Goal: Information Seeking & Learning: Learn about a topic

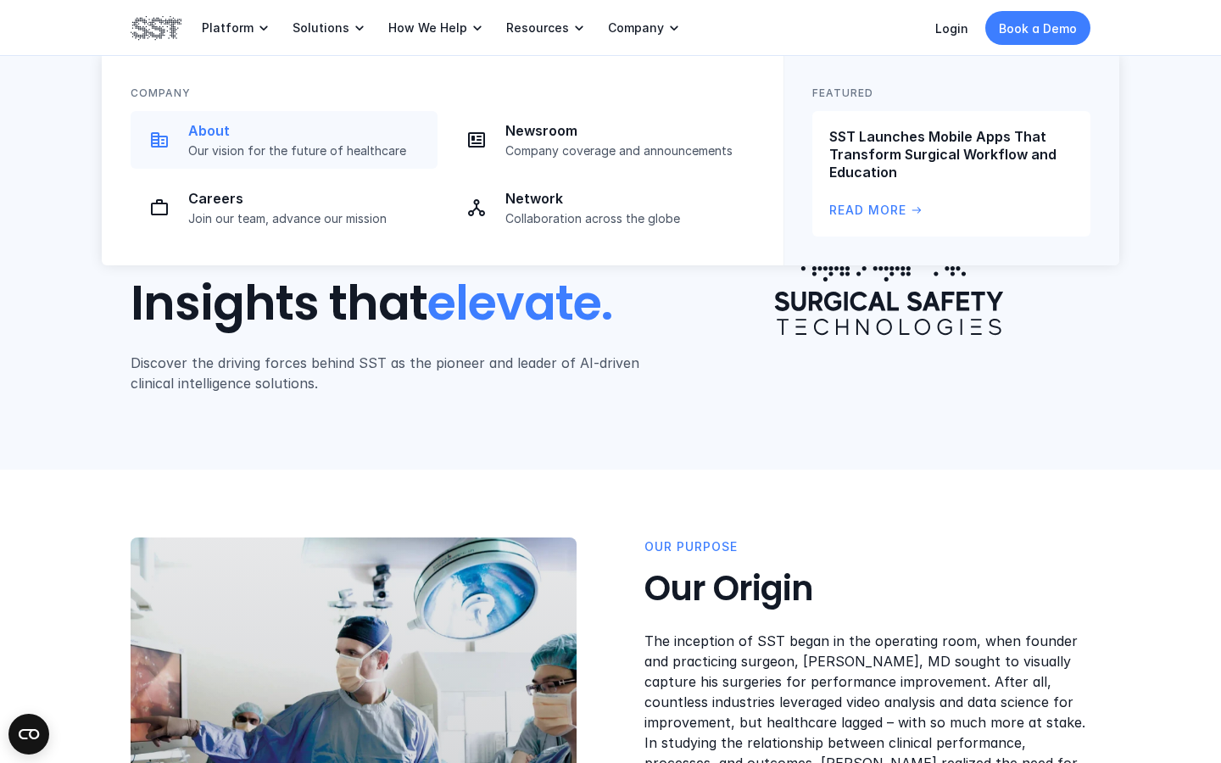
click at [226, 136] on p "About" at bounding box center [307, 131] width 239 height 18
click at [216, 133] on p "About" at bounding box center [307, 131] width 239 height 18
click at [159, 148] on img at bounding box center [159, 140] width 20 height 20
click at [213, 139] on p "About" at bounding box center [307, 131] width 239 height 18
click at [203, 130] on p "About" at bounding box center [307, 131] width 239 height 18
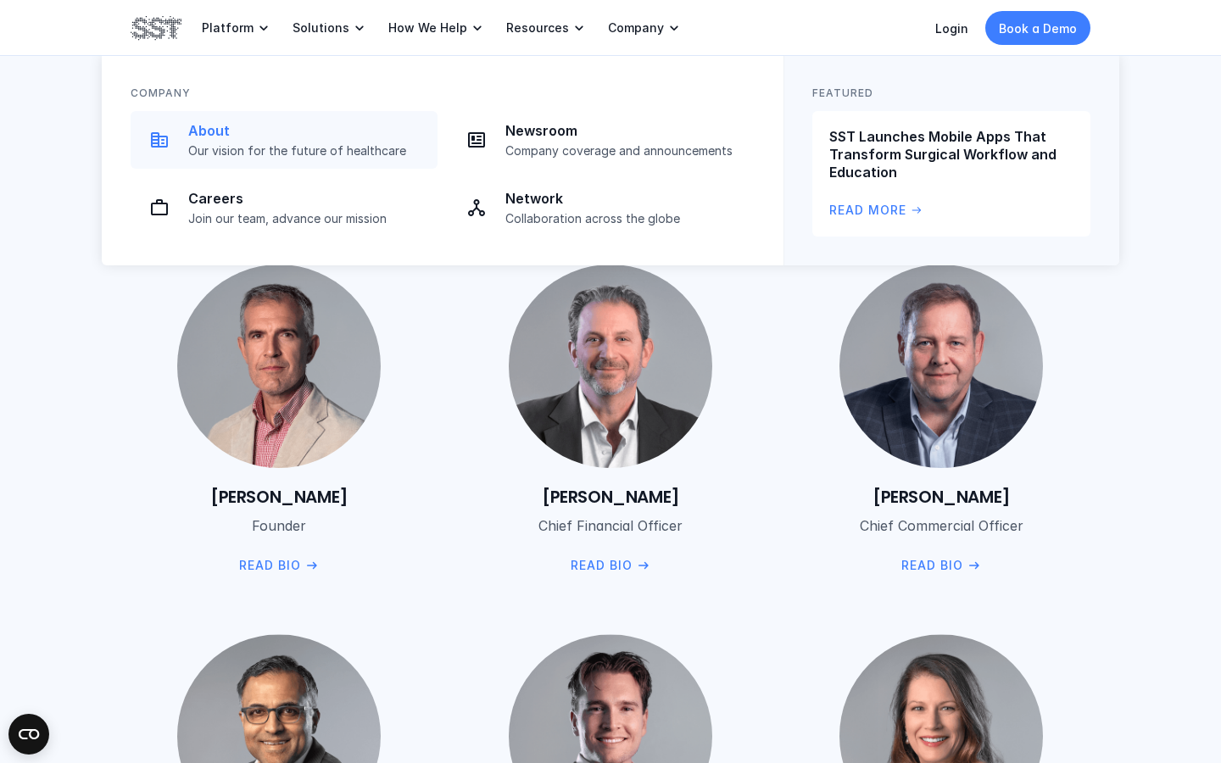
scroll to position [1781, 0]
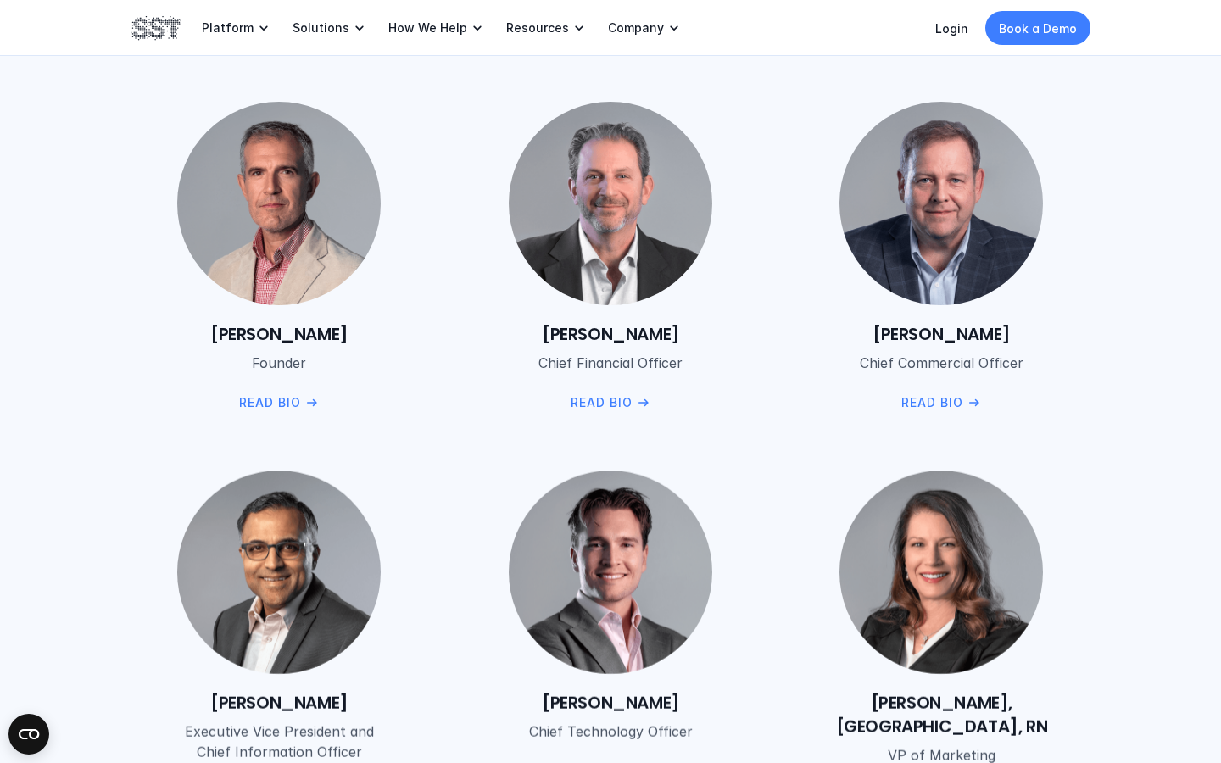
scroll to position [2037, 0]
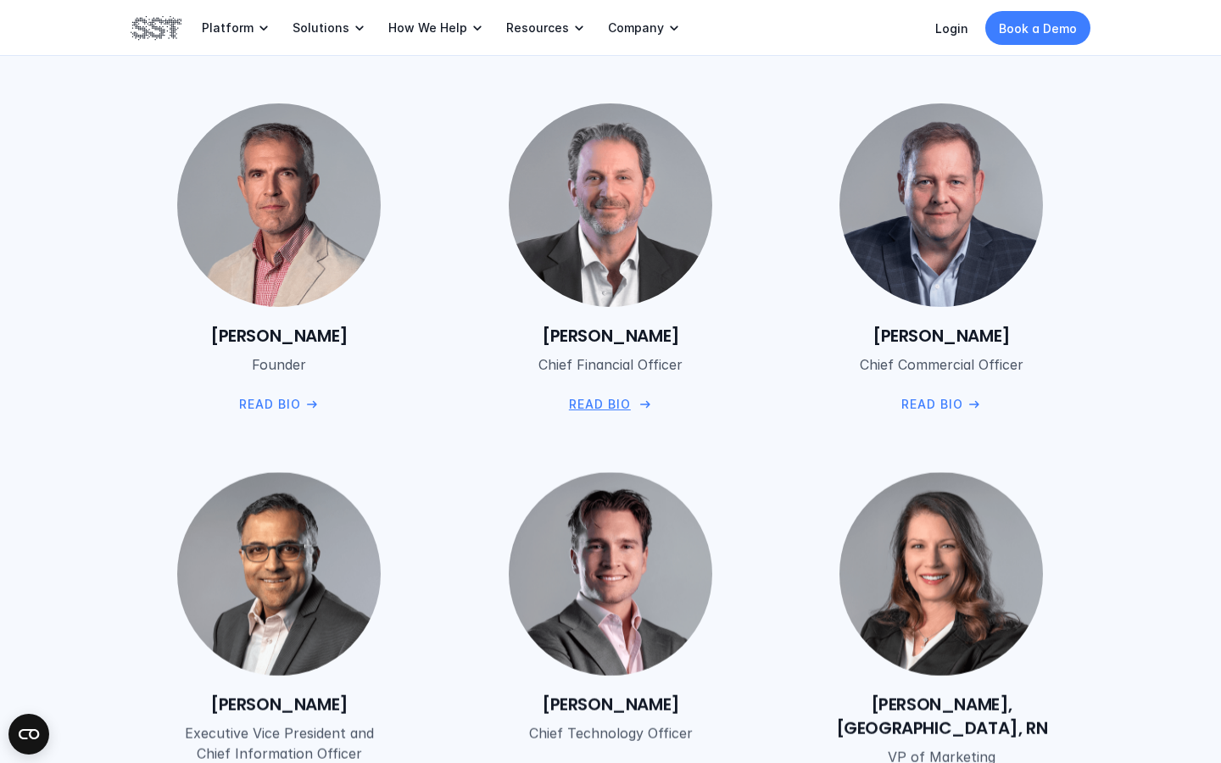
click at [610, 396] on p "Read Bio" at bounding box center [599, 404] width 62 height 19
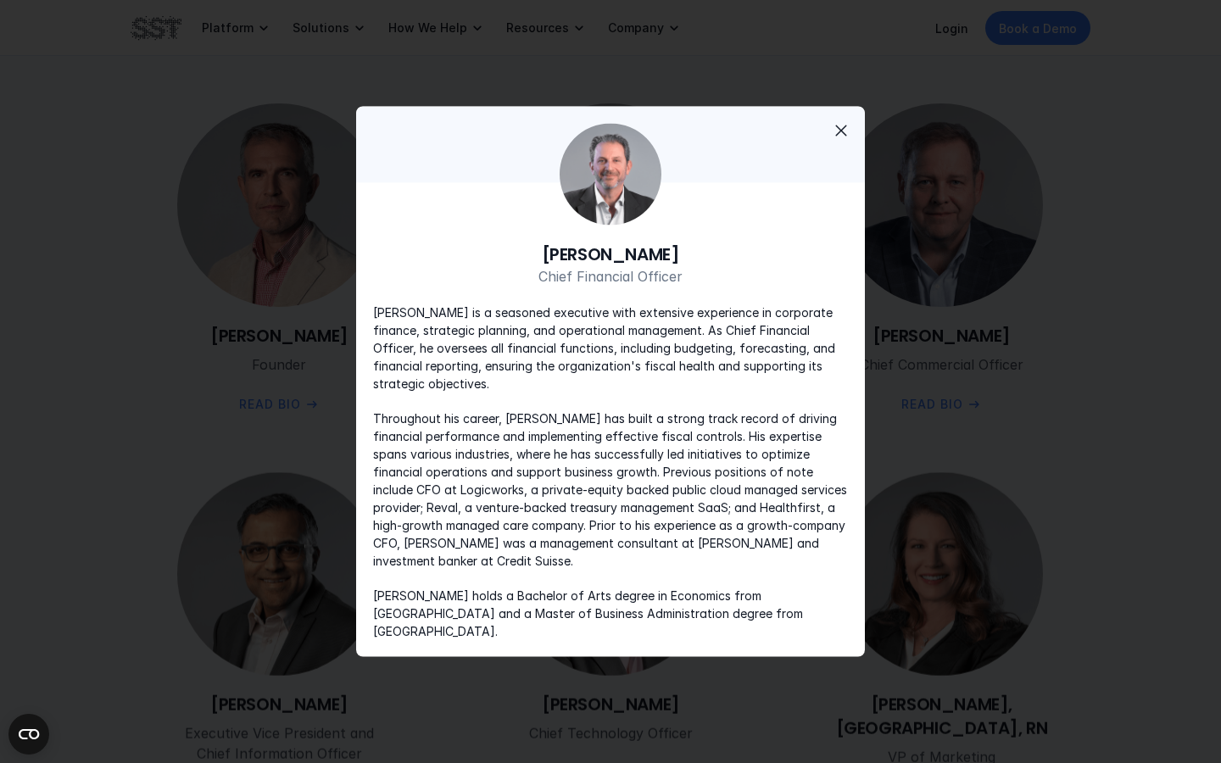
click at [850, 131] on span "close" at bounding box center [841, 130] width 20 height 20
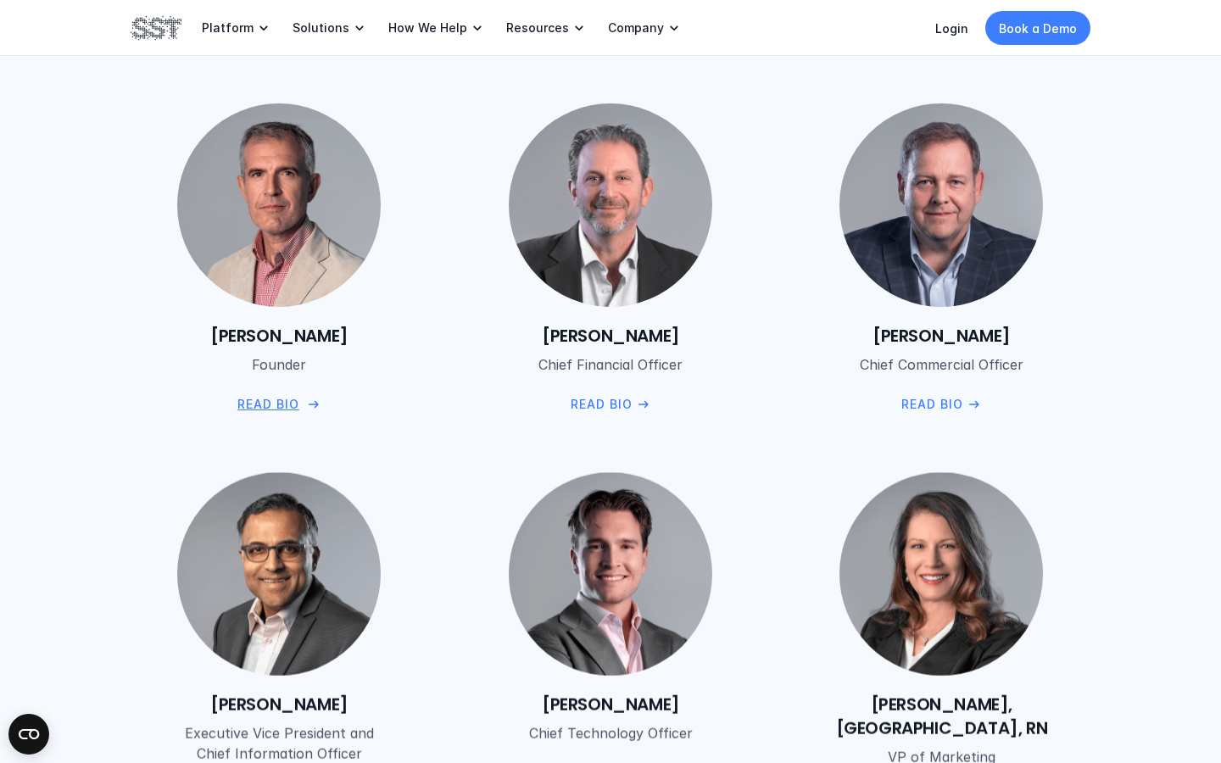
click at [259, 397] on p "Read Bio" at bounding box center [268, 404] width 62 height 19
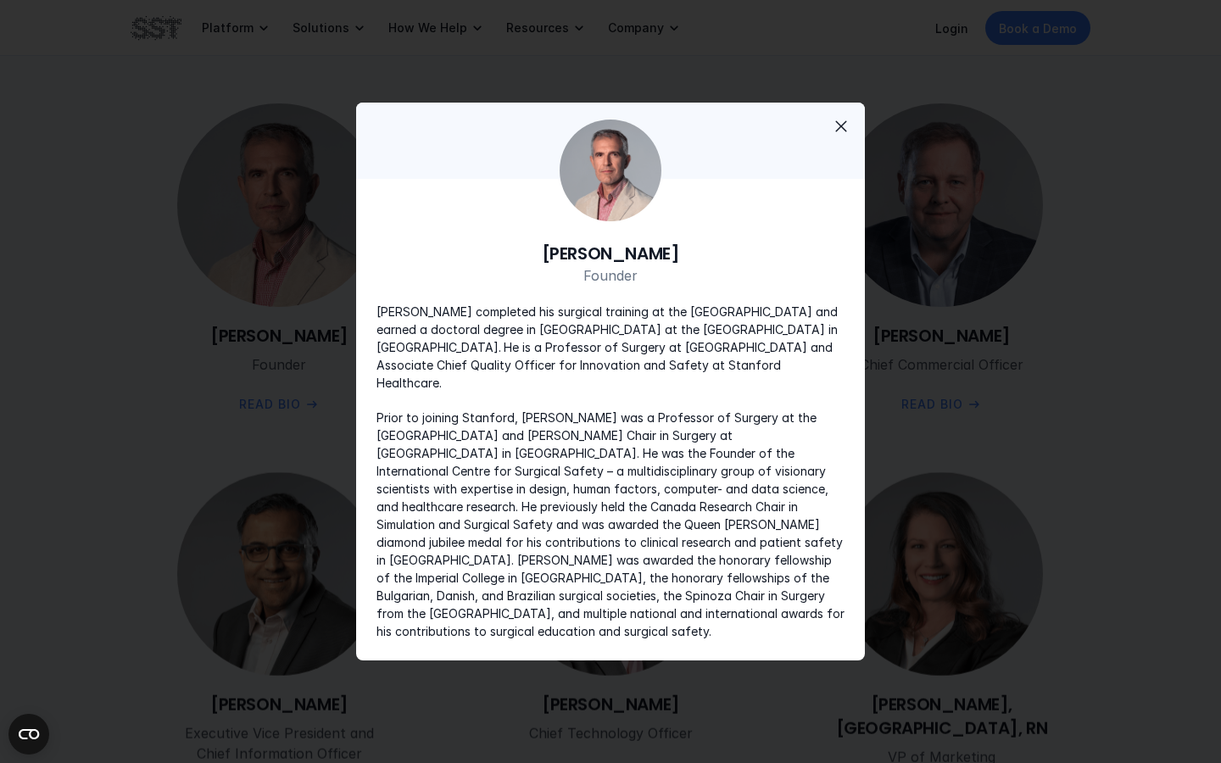
click at [844, 137] on span "close" at bounding box center [841, 126] width 20 height 20
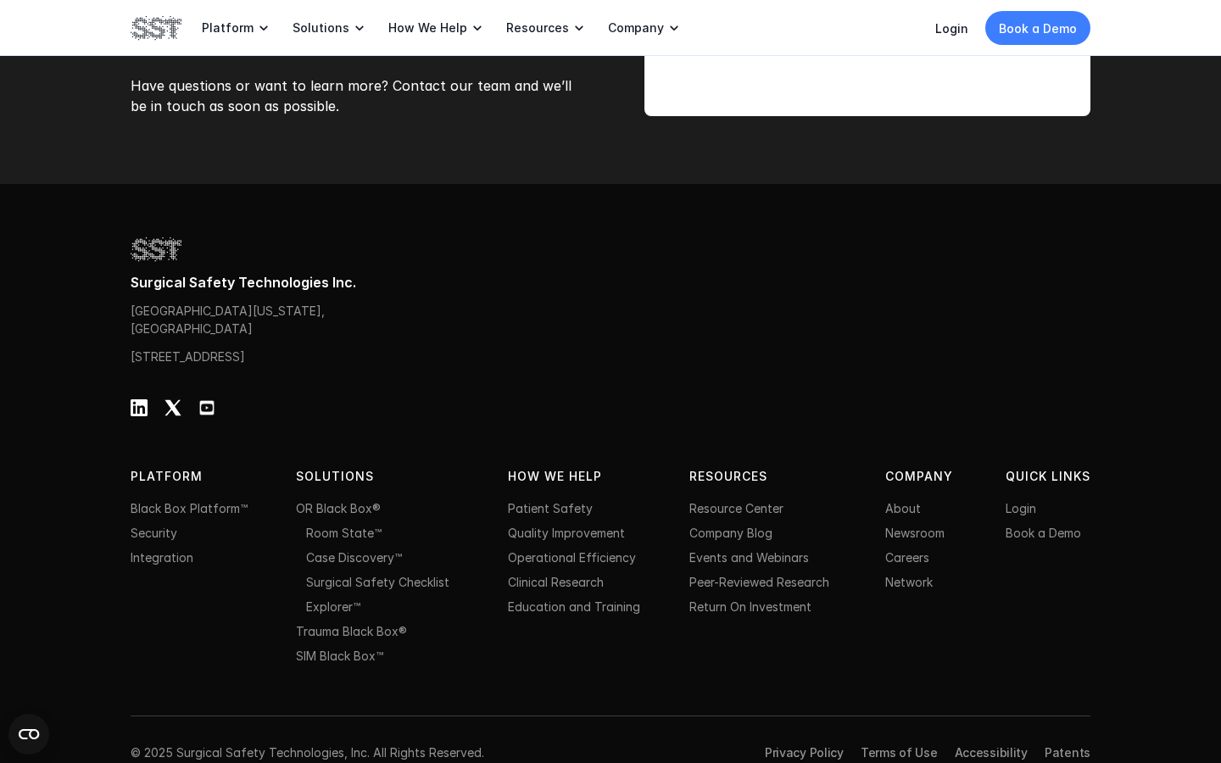
scroll to position [5325, 0]
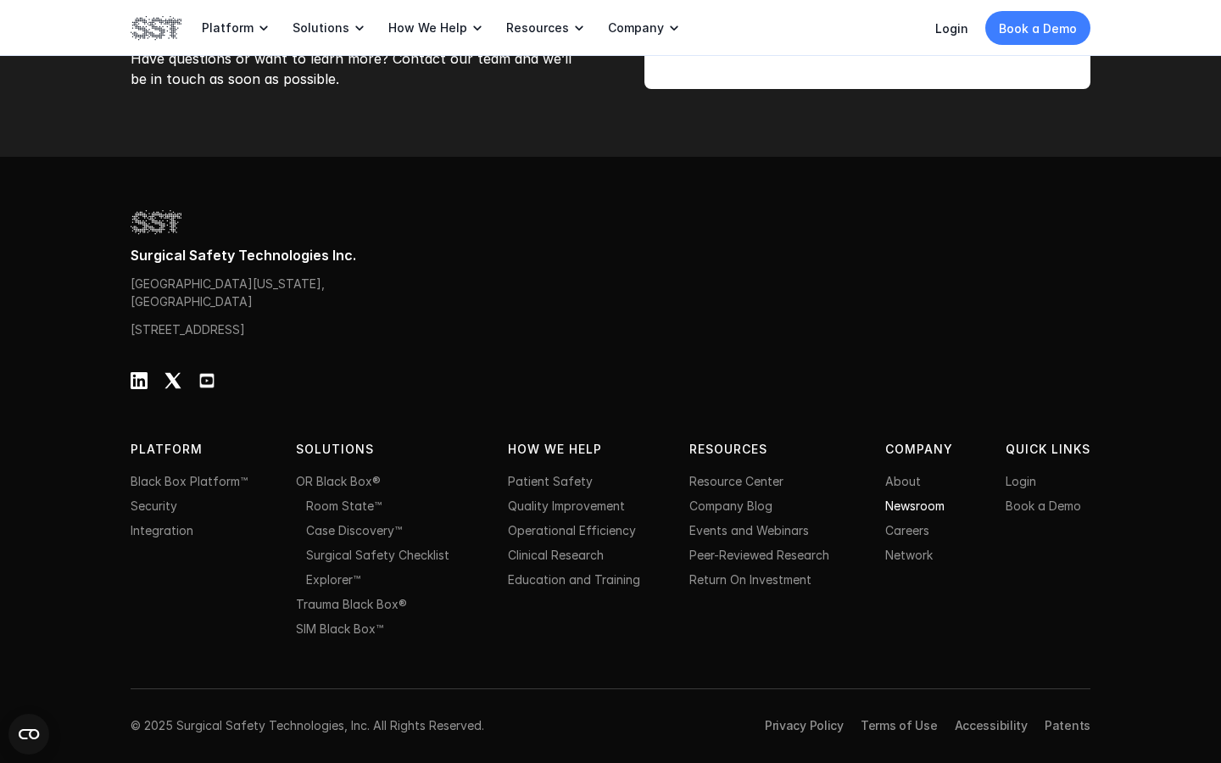
click at [906, 510] on link "Newsroom" at bounding box center [914, 506] width 59 height 14
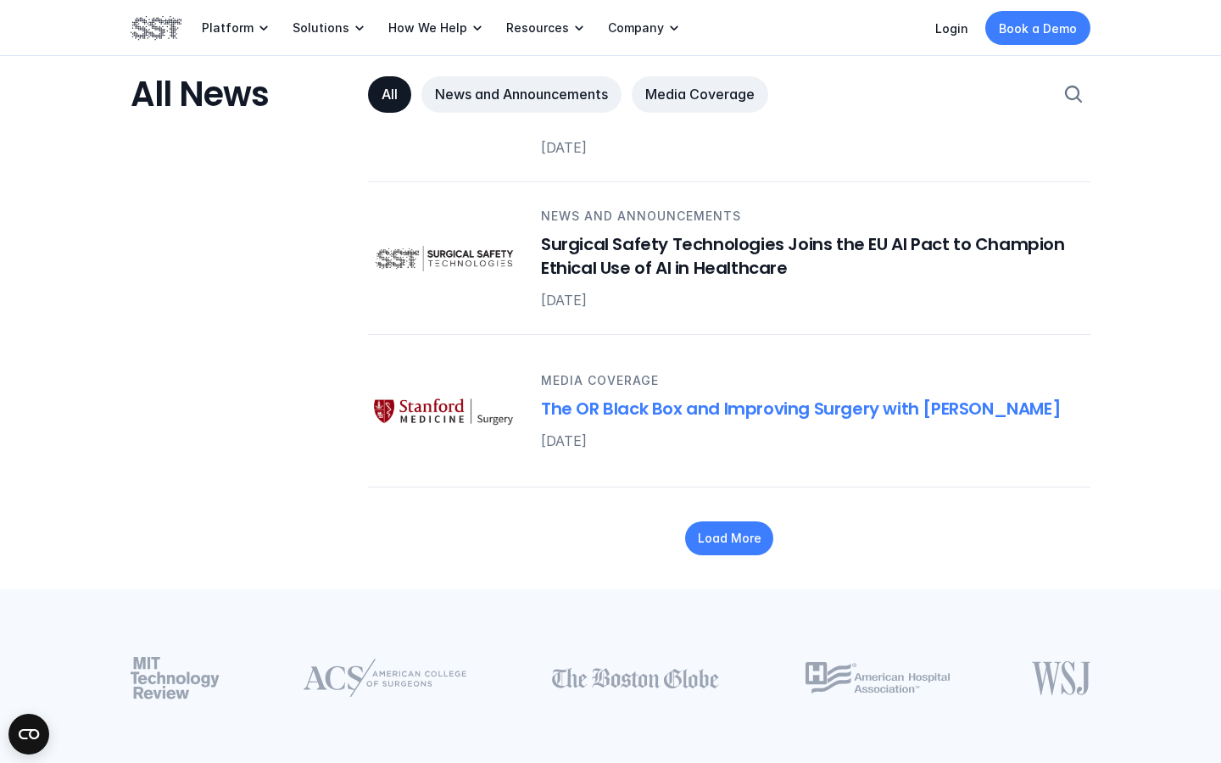
scroll to position [2178, 0]
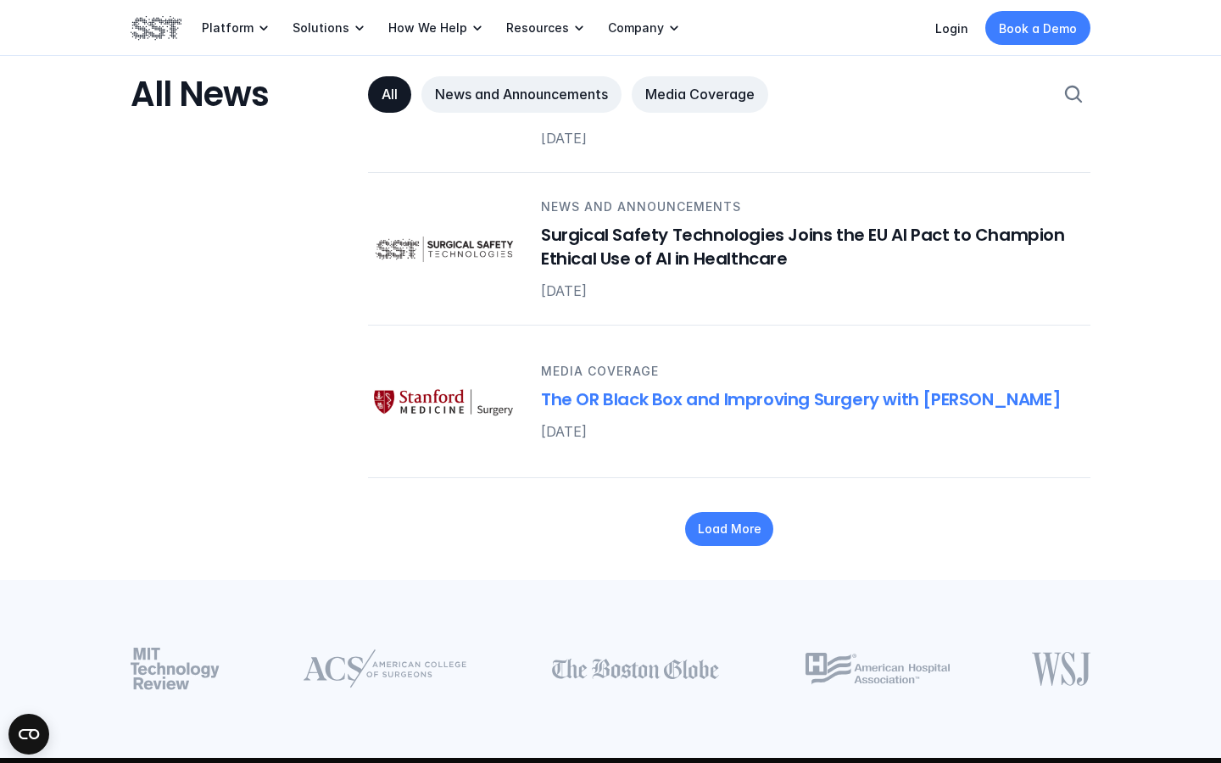
click at [610, 387] on h6 "The OR Black Box and Improving Surgery with [PERSON_NAME]" at bounding box center [805, 399] width 529 height 24
